Goal: Transaction & Acquisition: Register for event/course

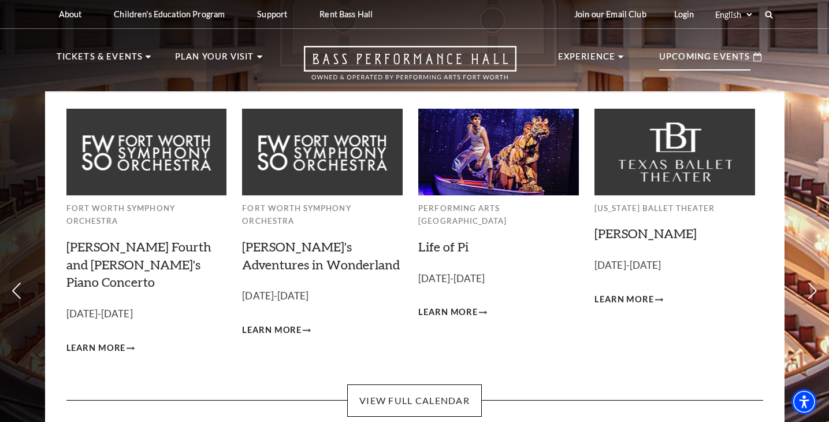
click at [691, 55] on p "Upcoming Events" at bounding box center [704, 60] width 91 height 21
click at [692, 57] on p "Upcoming Events" at bounding box center [704, 60] width 91 height 21
click at [693, 57] on p "Upcoming Events" at bounding box center [704, 60] width 91 height 21
click at [693, 56] on p "Upcoming Events" at bounding box center [704, 60] width 91 height 21
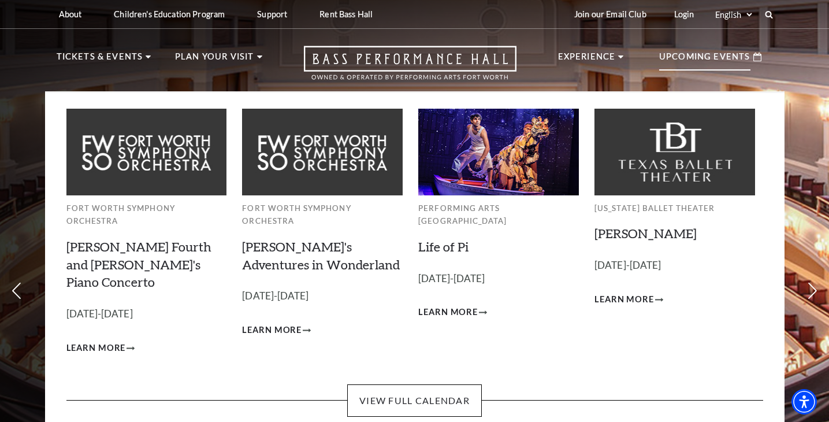
click at [693, 56] on p "Upcoming Events" at bounding box center [704, 60] width 91 height 21
click at [274, 323] on span "Learn More" at bounding box center [271, 330] width 59 height 14
